Goal: Task Accomplishment & Management: Manage account settings

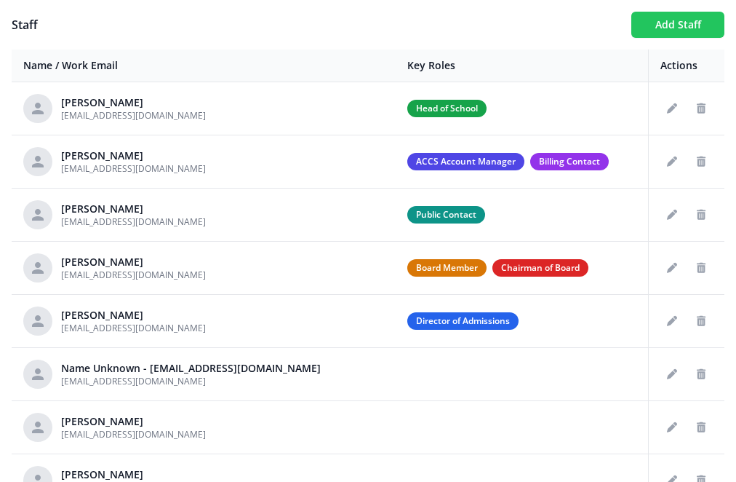
click at [672, 23] on button "Add Staff" at bounding box center [677, 25] width 93 height 26
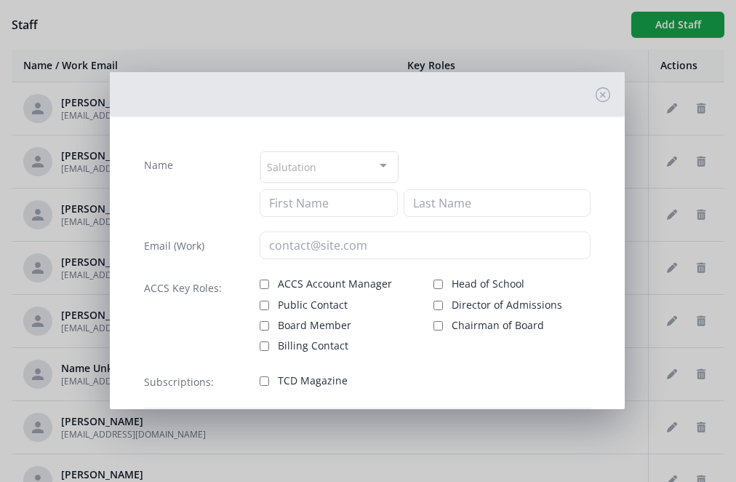
click at [331, 188] on div "Salutation Mr. Mrs. Ms. Dr. Rev. Fr. Esq. No elements found. Consider changing …" at bounding box center [426, 184] width 332 height 66
click at [329, 204] on input at bounding box center [329, 203] width 139 height 28
type input "Sheila"
type input "Torres"
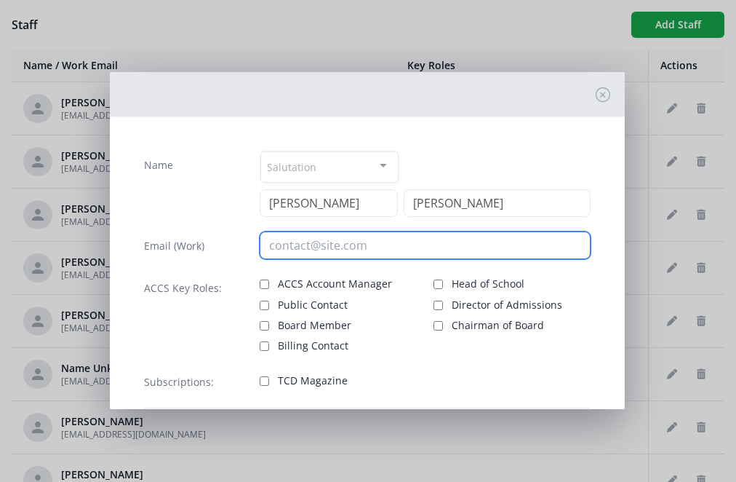
click at [287, 247] on input "email" at bounding box center [426, 245] width 332 height 28
paste input "storres@fortisacademy.net"
type input "storres@fortisacademy.net"
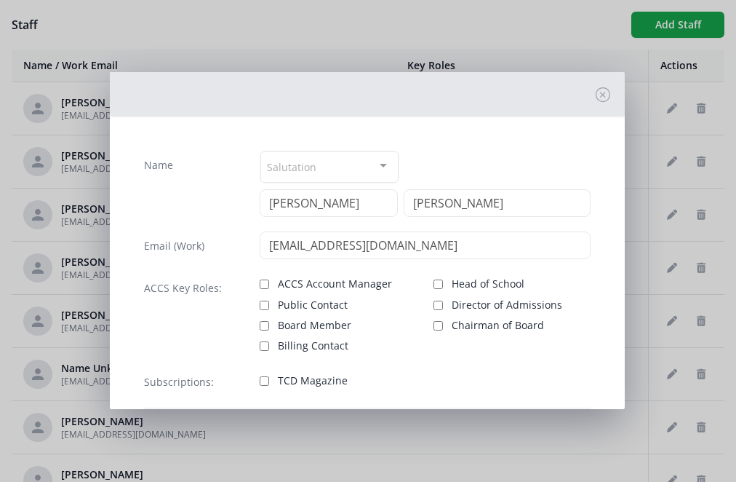
click at [430, 282] on div "ACCS Account Manager Public Contact Board Member Billing Contact Head of School…" at bounding box center [426, 313] width 332 height 79
click at [428, 284] on div "ACCS Account Manager Public Contact Board Member Billing Contact Head of School…" at bounding box center [426, 313] width 332 height 79
click at [428, 282] on div "ACCS Account Manager Public Contact Board Member Billing Contact Head of School…" at bounding box center [426, 313] width 332 height 79
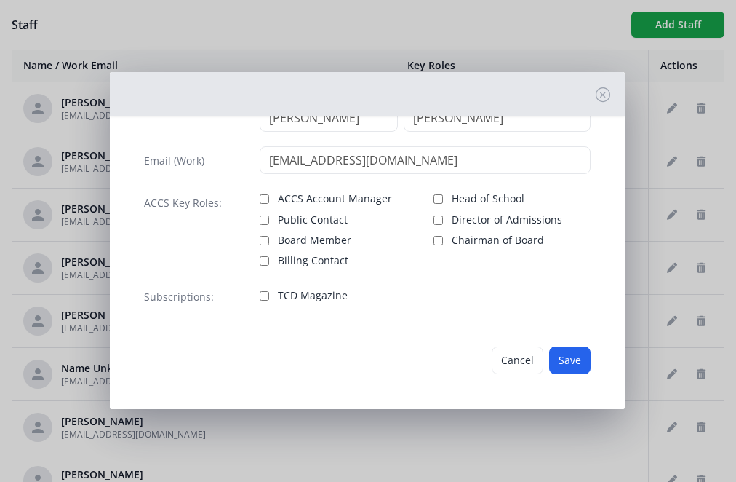
click at [431, 199] on div "ACCS Account Manager Public Contact Board Member Billing Contact Head of School…" at bounding box center [426, 227] width 332 height 79
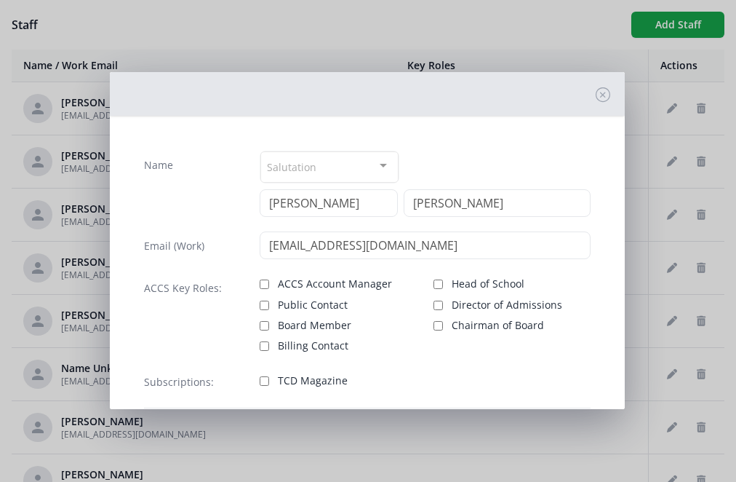
click at [254, 282] on div "ACCS Key Roles: ACCS Account Manager Public Contact Board Member Billing Contac…" at bounding box center [367, 313] width 447 height 79
click at [430, 281] on div "ACCS Account Manager Public Contact Board Member Billing Contact Head of School…" at bounding box center [426, 313] width 332 height 79
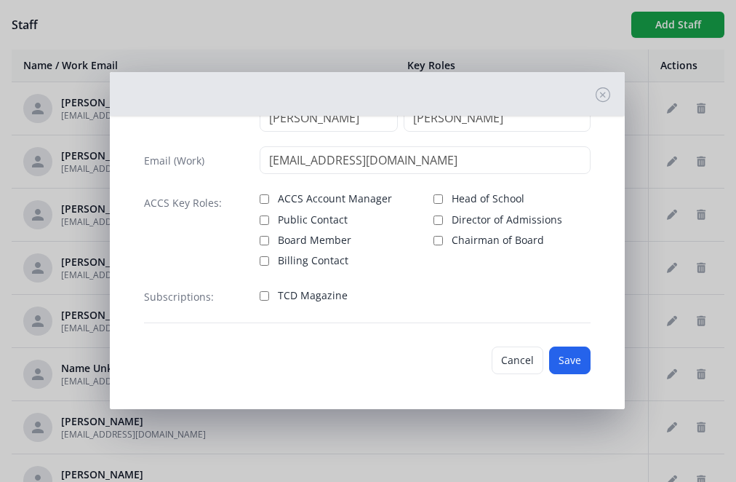
scroll to position [85, 0]
click at [429, 199] on div "ACCS Account Manager Public Contact Board Member Billing Contact Head of School…" at bounding box center [426, 227] width 332 height 79
click at [594, 92] on div at bounding box center [367, 94] width 515 height 44
click at [556, 364] on button "Save" at bounding box center [569, 360] width 41 height 28
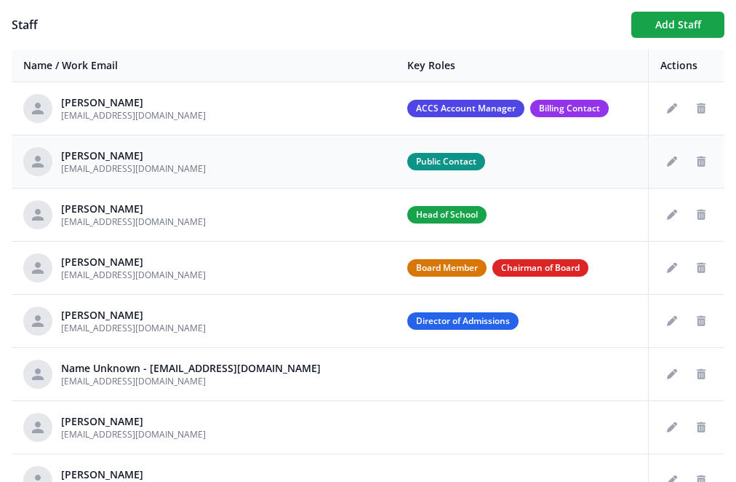
scroll to position [204, 0]
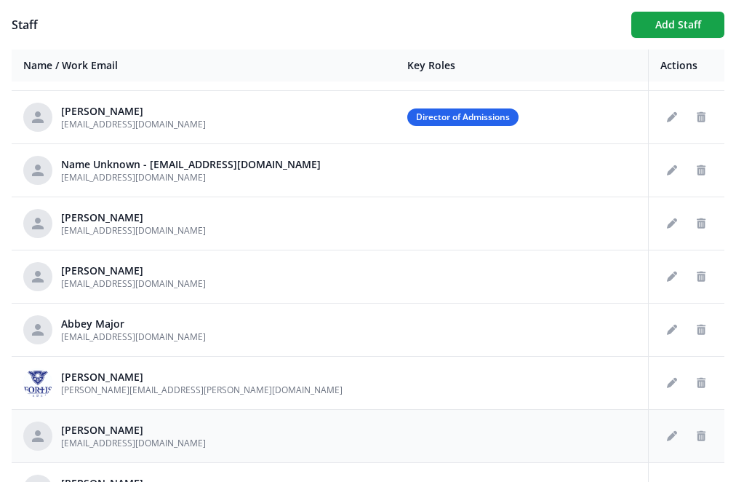
click at [235, 439] on div "Sheila Torres storres@fortisacademy.net" at bounding box center [203, 435] width 361 height 29
click at [667, 437] on icon "Edit staff" at bounding box center [672, 436] width 10 height 10
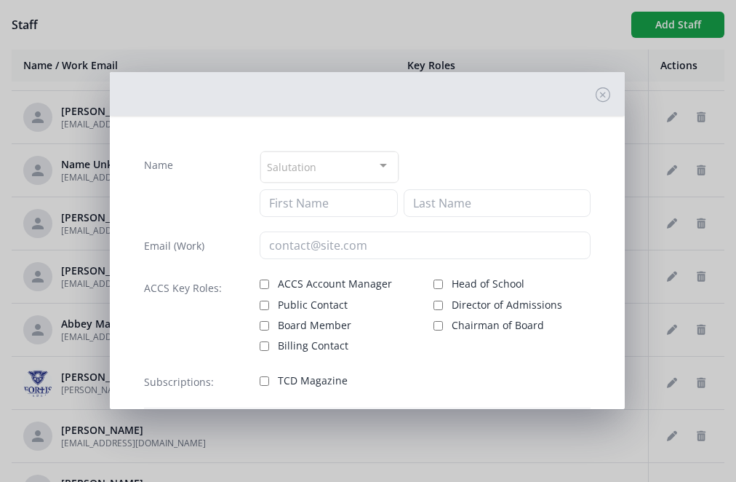
type input "Sheila"
type input "Torres"
type input "storres@fortisacademy.net"
click at [426, 282] on div "ACCS Account Manager Public Contact Board Member Billing Contact Head of School…" at bounding box center [426, 313] width 332 height 79
click at [430, 283] on div "ACCS Account Manager Public Contact Board Member Billing Contact Head of School…" at bounding box center [426, 313] width 332 height 79
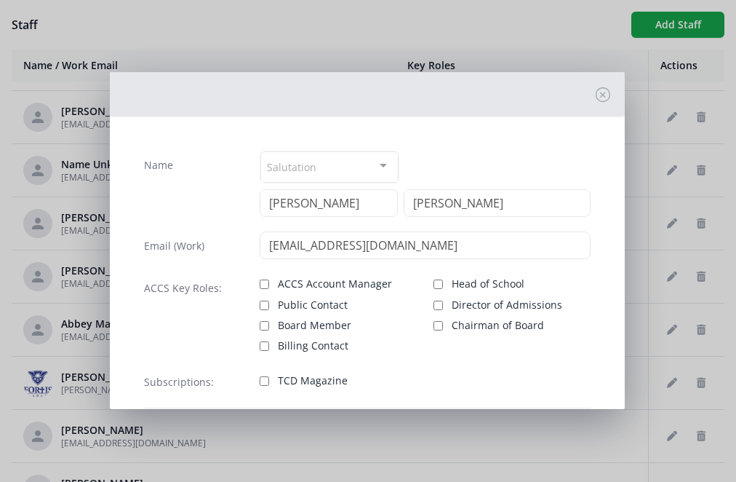
click at [430, 283] on div "ACCS Account Manager Public Contact Board Member Billing Contact Head of School…" at bounding box center [426, 313] width 332 height 79
click at [599, 95] on icon at bounding box center [603, 94] width 15 height 15
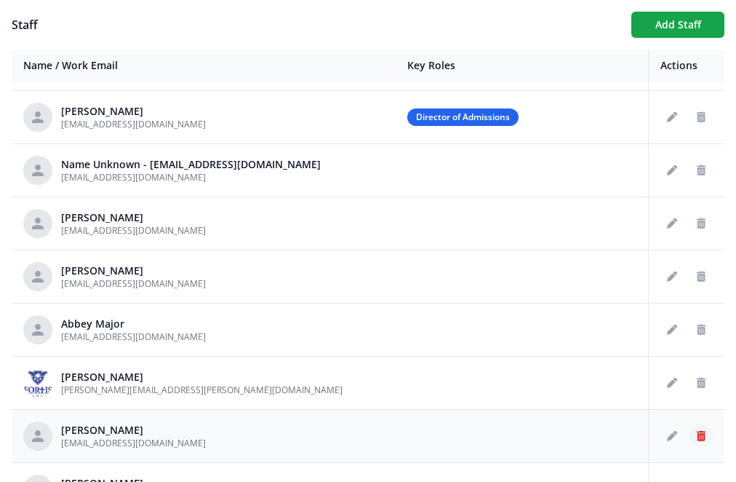
click at [697, 439] on icon "Delete staff" at bounding box center [701, 436] width 9 height 10
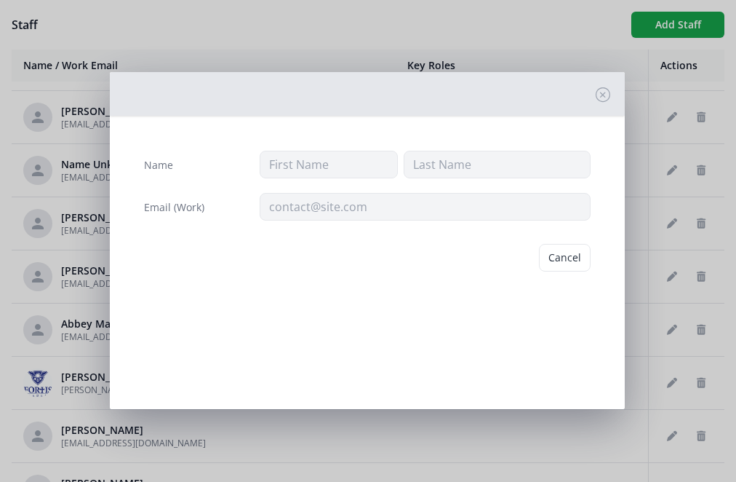
type input "Sheila"
type input "Torres"
type input "storres@fortisacademy.net"
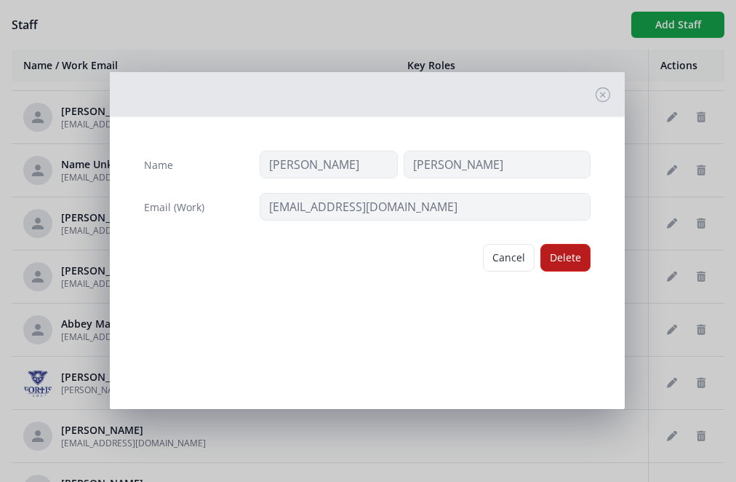
click at [558, 252] on button "Delete" at bounding box center [565, 258] width 50 height 28
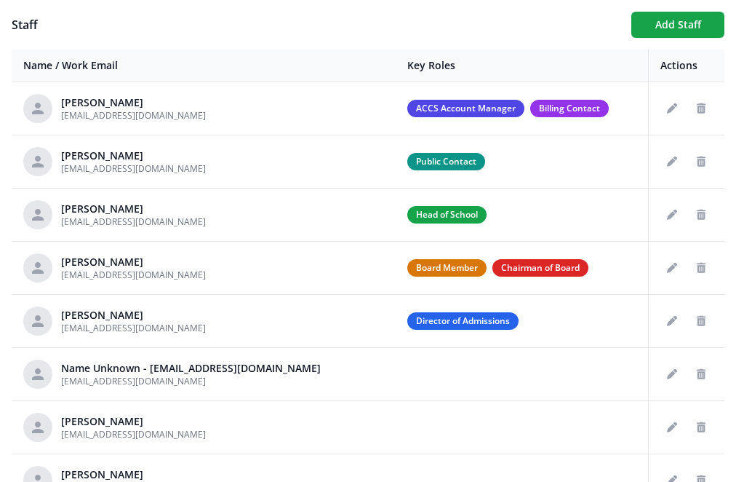
scroll to position [0, 0]
